Goal: Use online tool/utility

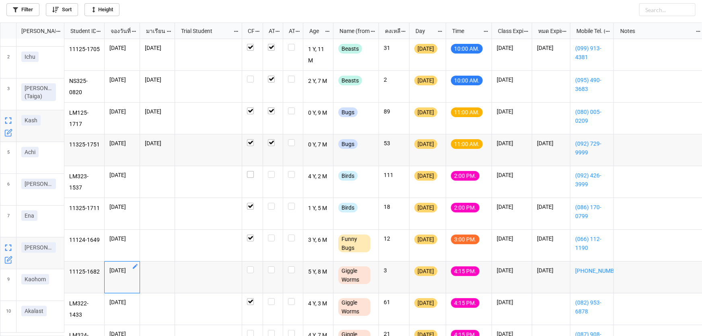
scroll to position [309, 698]
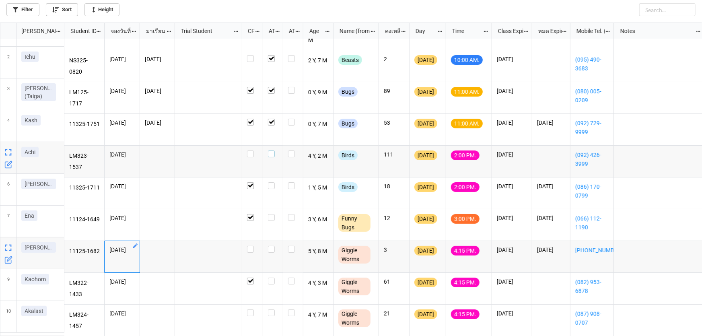
click at [270, 151] on label "grid" at bounding box center [273, 151] width 10 height 0
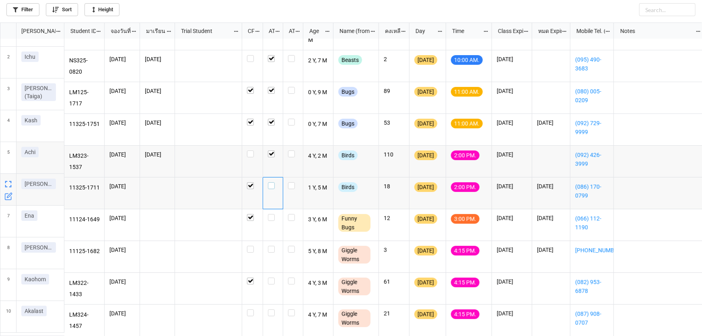
click at [271, 182] on label "grid" at bounding box center [273, 182] width 10 height 0
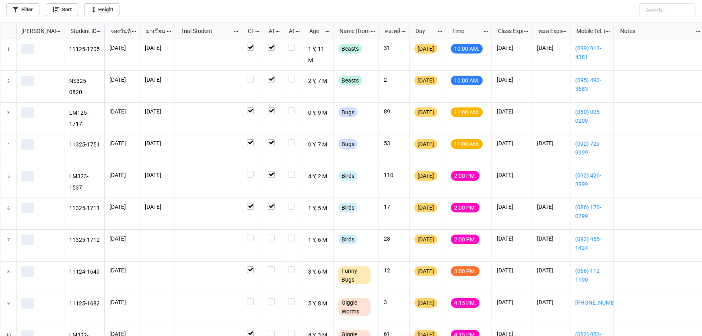
scroll to position [309, 698]
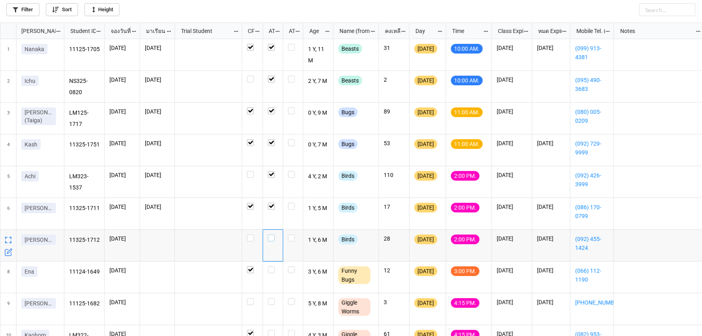
click at [271, 235] on label "grid" at bounding box center [273, 235] width 10 height 0
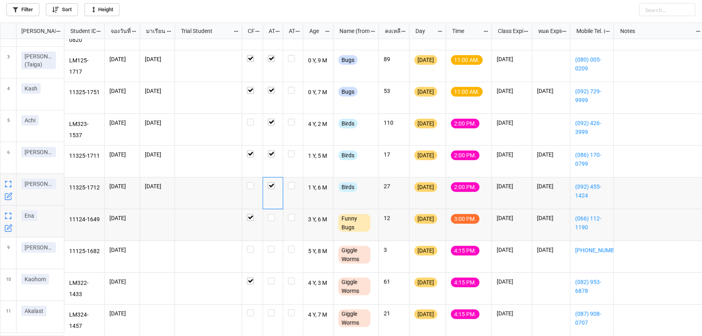
scroll to position [56, 0]
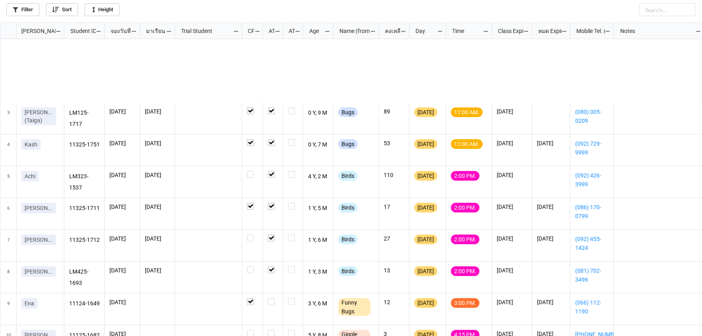
scroll to position [88, 0]
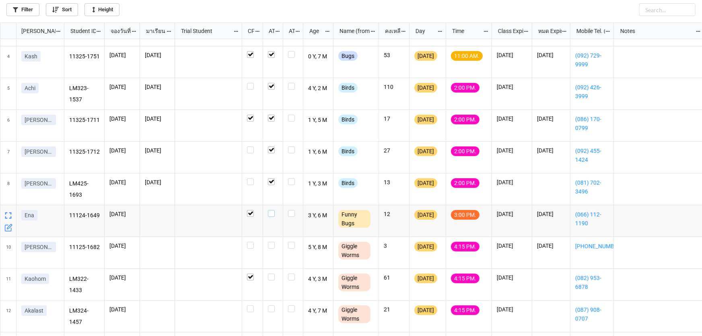
click at [271, 210] on label "grid" at bounding box center [273, 210] width 10 height 0
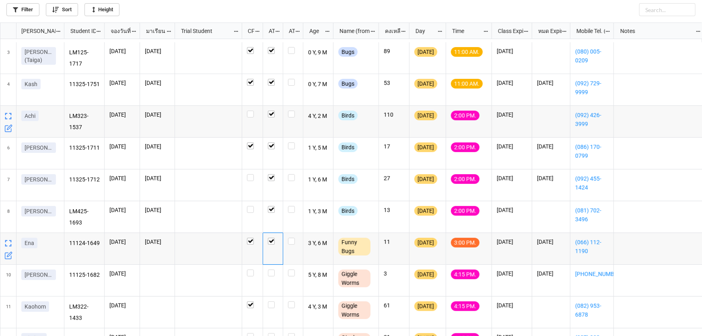
scroll to position [97, 0]
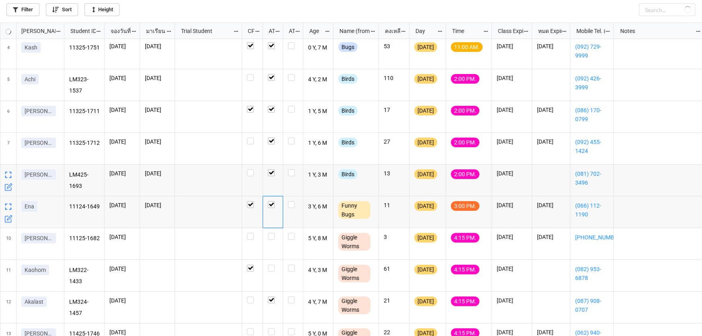
checkbox input "true"
